Goal: Find specific page/section: Locate a particular part of the current website

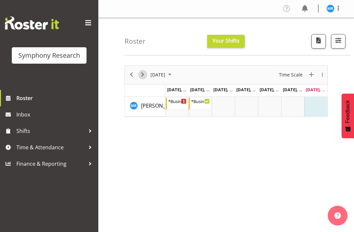
click at [144, 71] on span "Next" at bounding box center [143, 74] width 8 height 8
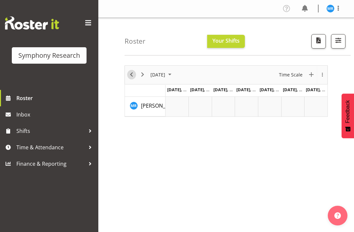
click at [131, 74] on span "Previous" at bounding box center [132, 74] width 8 height 8
click at [0, 0] on div "Timeline Week of October 5, 2025" at bounding box center [0, 0] width 0 height 0
click at [131, 75] on span "Previous" at bounding box center [132, 74] width 8 height 8
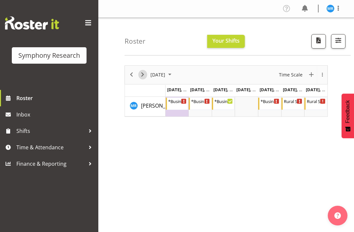
click at [144, 75] on span "Next" at bounding box center [143, 74] width 8 height 8
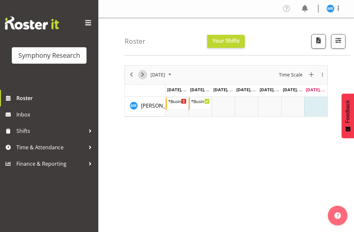
click at [143, 74] on span "Next" at bounding box center [143, 74] width 8 height 8
click at [143, 73] on span "Next" at bounding box center [143, 74] width 8 height 8
click at [338, 7] on span at bounding box center [338, 8] width 8 height 8
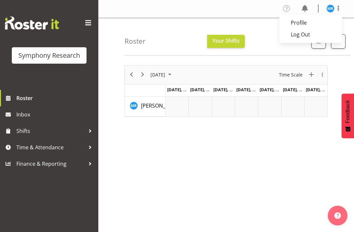
click at [308, 33] on link "Log Out" at bounding box center [310, 35] width 63 height 12
